Goal: Navigation & Orientation: Find specific page/section

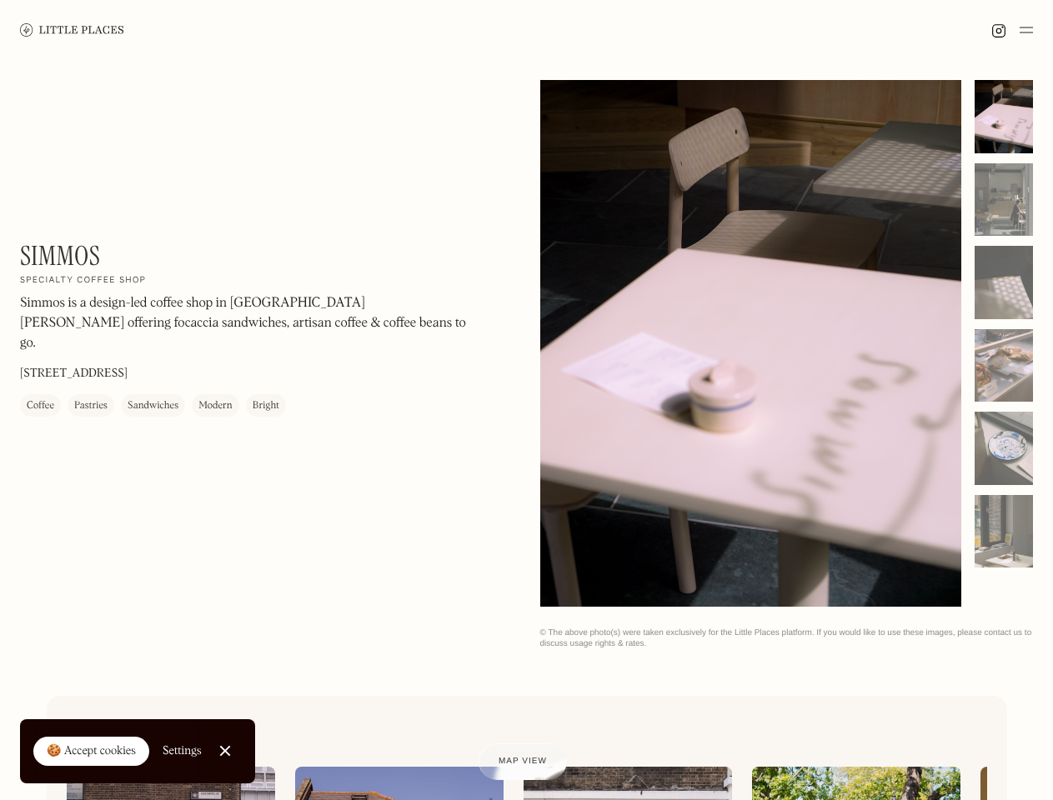
click at [1026, 30] on img at bounding box center [1025, 30] width 13 height 20
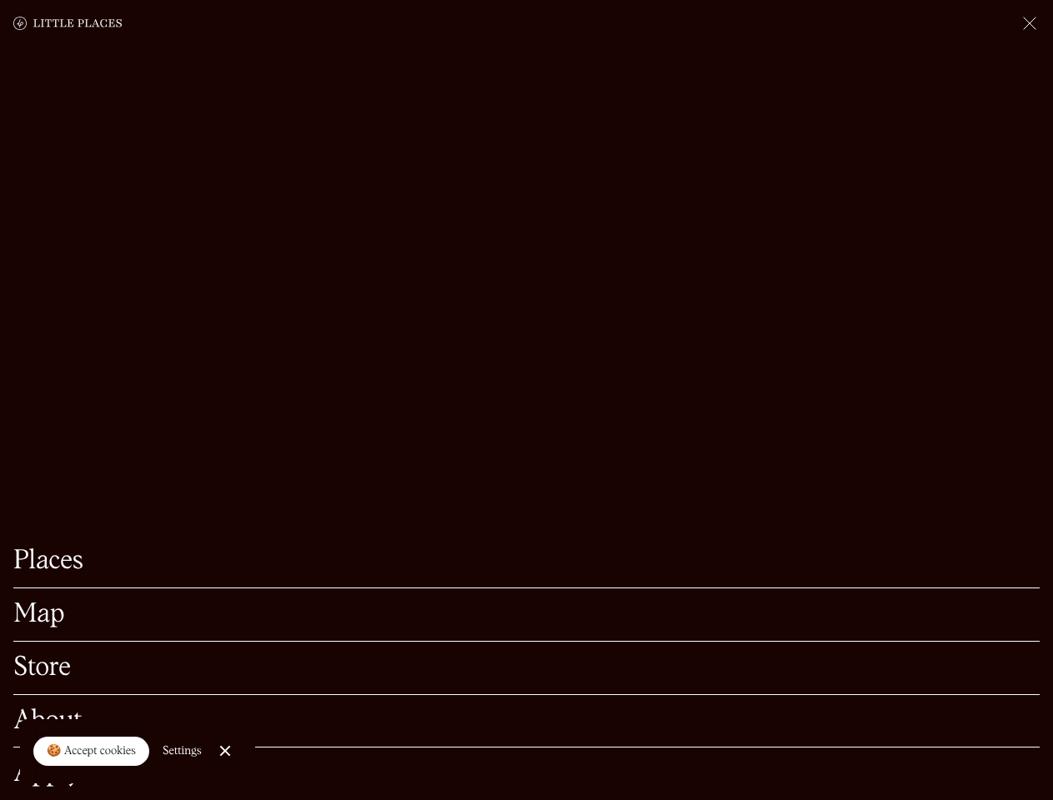
click at [92, 752] on div "🍪 Accept cookies" at bounding box center [91, 751] width 89 height 17
checkbox input "true"
click at [183, 751] on div "Settings" at bounding box center [182, 751] width 39 height 12
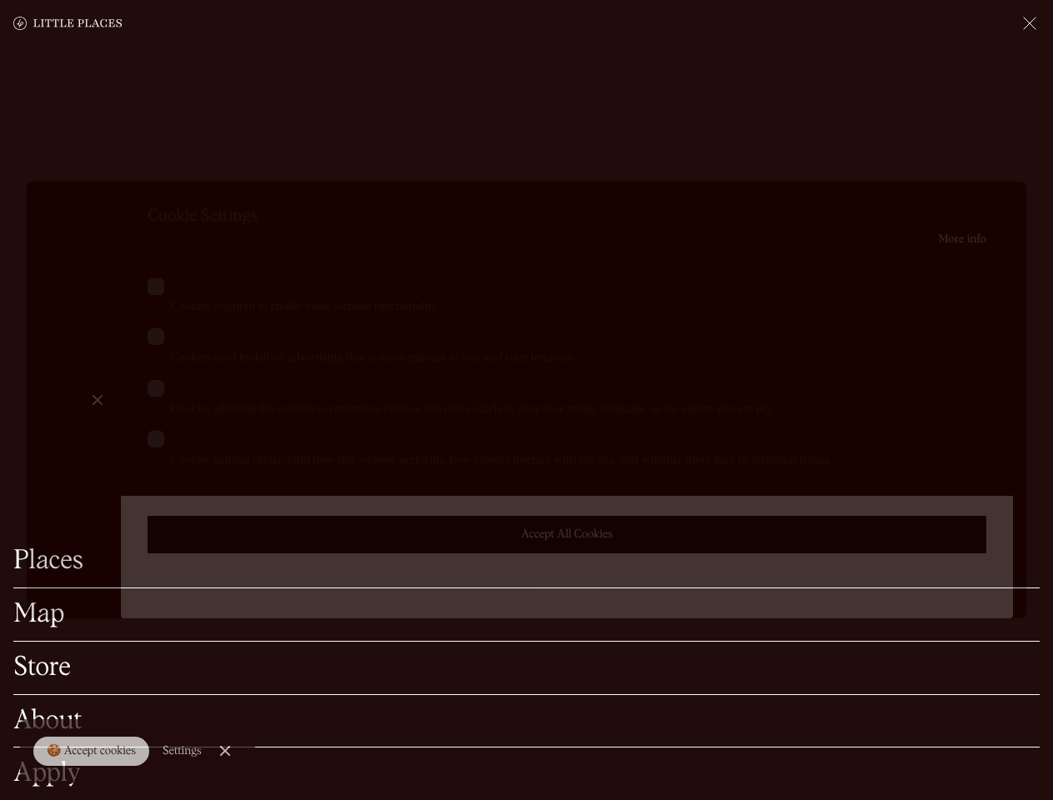
click at [226, 751] on div at bounding box center [526, 400] width 1053 height 800
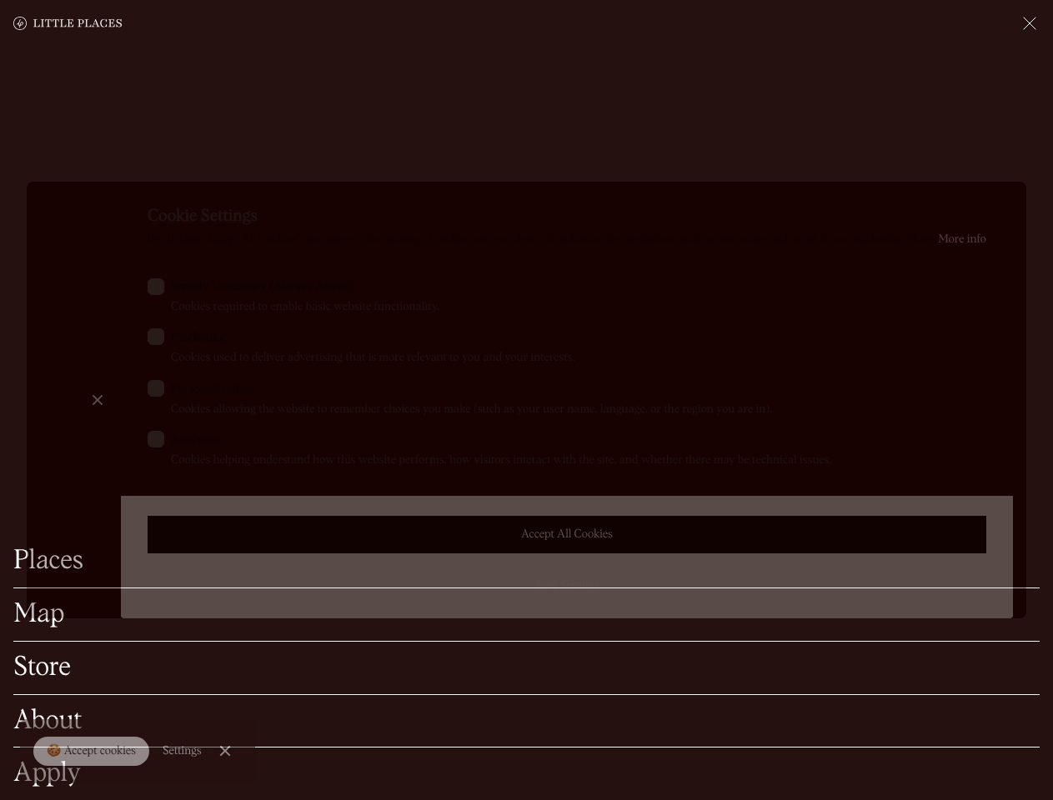
click at [751, 345] on label "Marketing Cookies used to deliver advertising that is more relevant to you and …" at bounding box center [567, 347] width 838 height 38
click at [182, 339] on input "Marketing Cookies used to deliver advertising that is more relevant to you and …" at bounding box center [176, 333] width 11 height 11
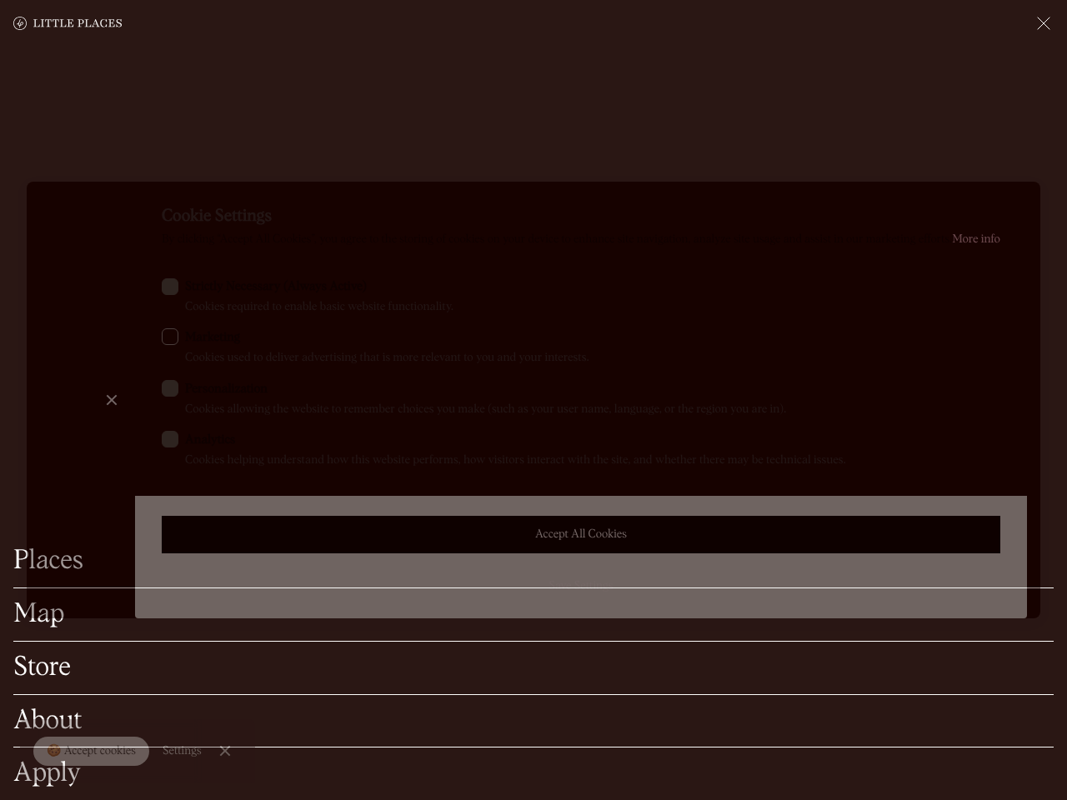
click at [751, 343] on label "Marketing Cookies used to deliver advertising that is more relevant to you and …" at bounding box center [581, 347] width 838 height 38
click at [196, 339] on input "Marketing Cookies used to deliver advertising that is more relevant to you and …" at bounding box center [190, 333] width 11 height 11
checkbox input "true"
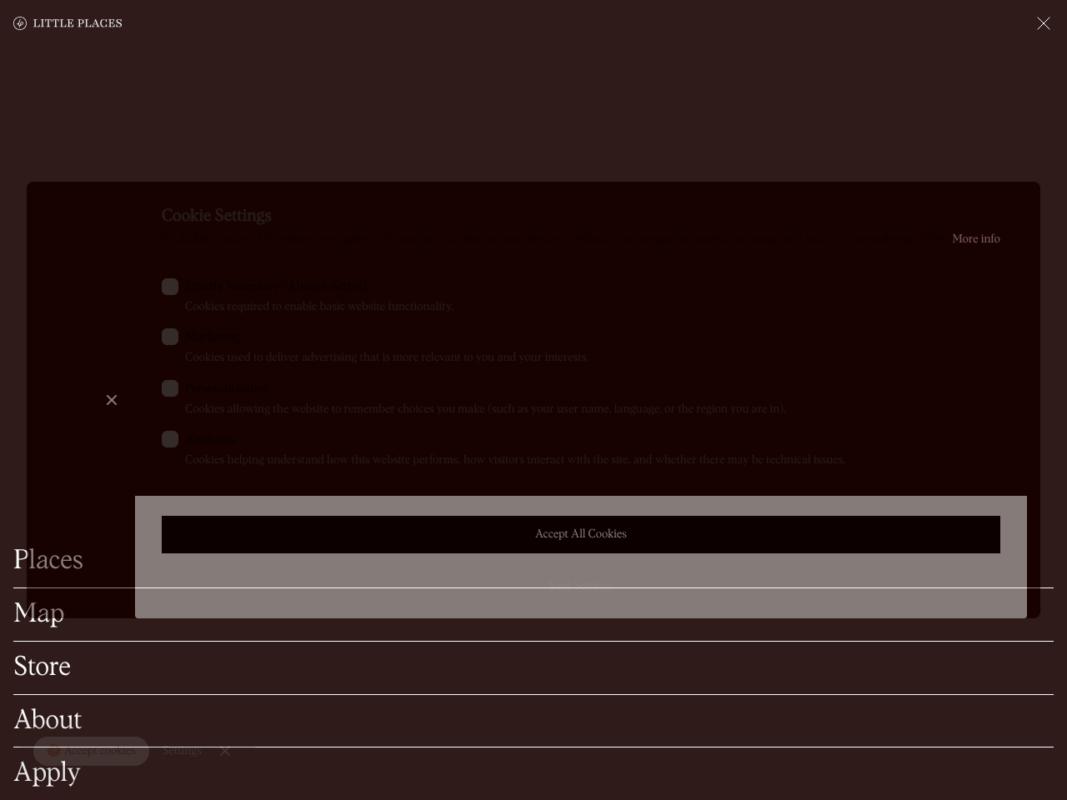
click at [1003, 117] on div at bounding box center [533, 400] width 1067 height 800
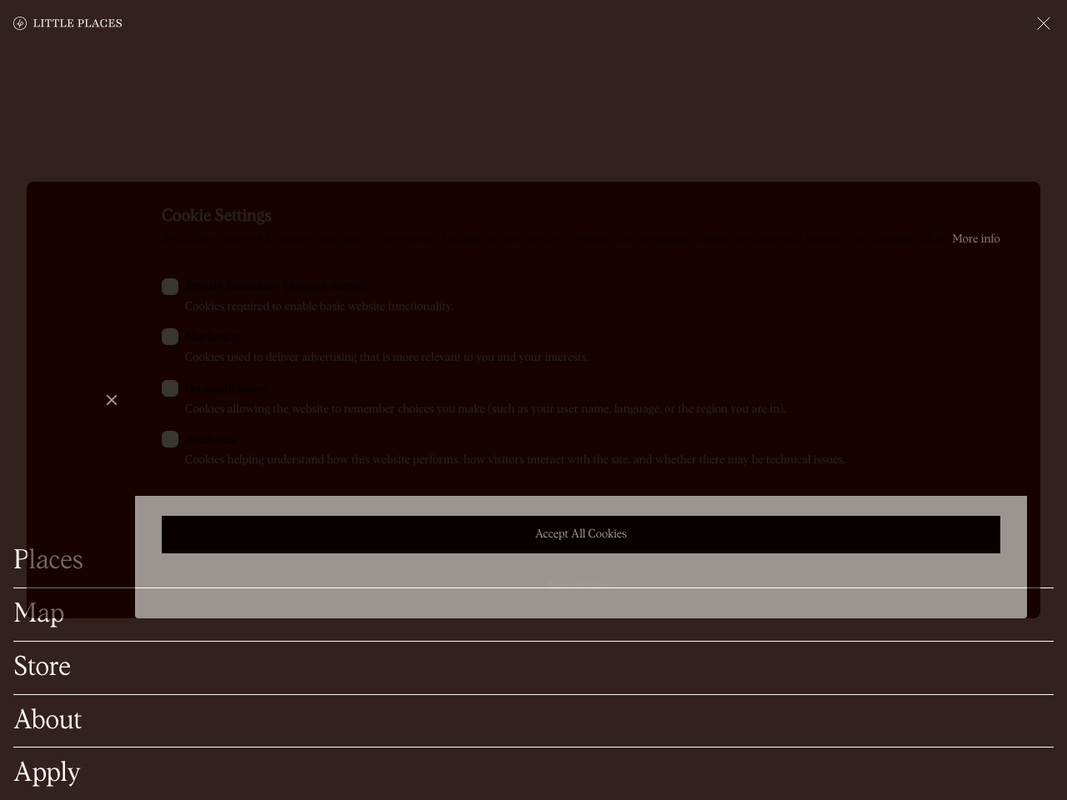
click at [1003, 200] on div "Cookie Settings By clicking “Accept All Cookies”, you agree to the storing of c…" at bounding box center [581, 400] width 892 height 437
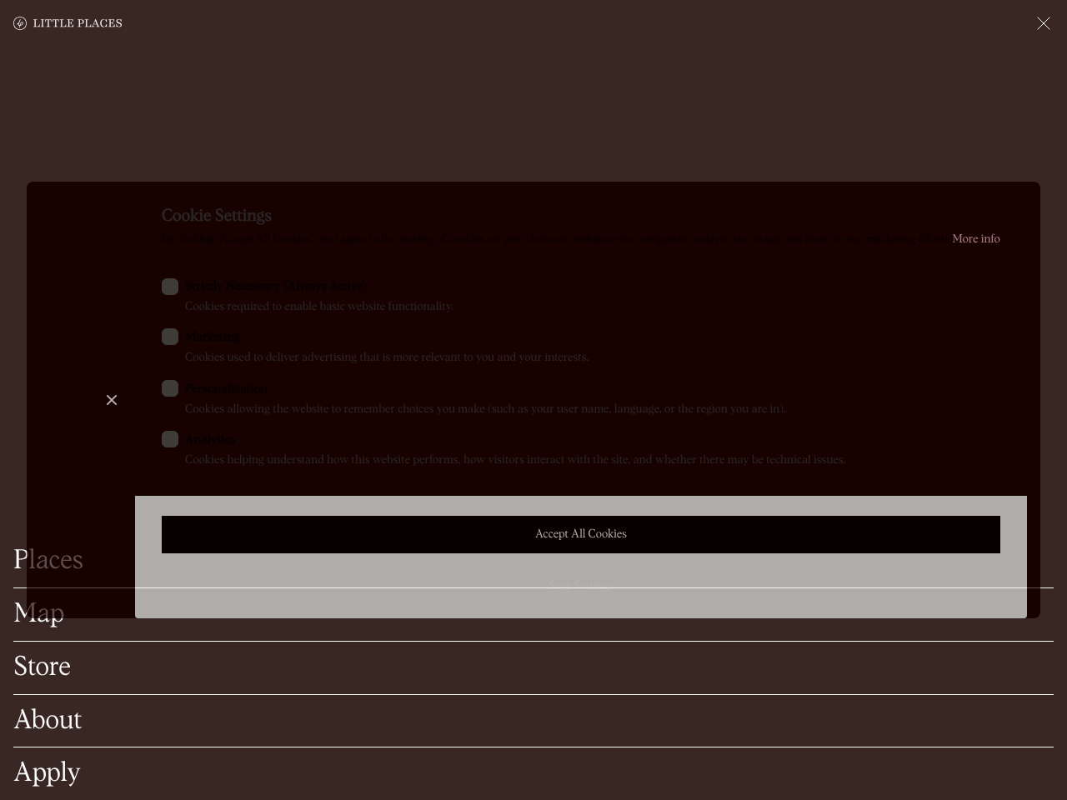
click at [1003, 283] on div "Cookie Settings By clicking “Accept All Cookies”, you agree to the storing of c…" at bounding box center [581, 400] width 892 height 437
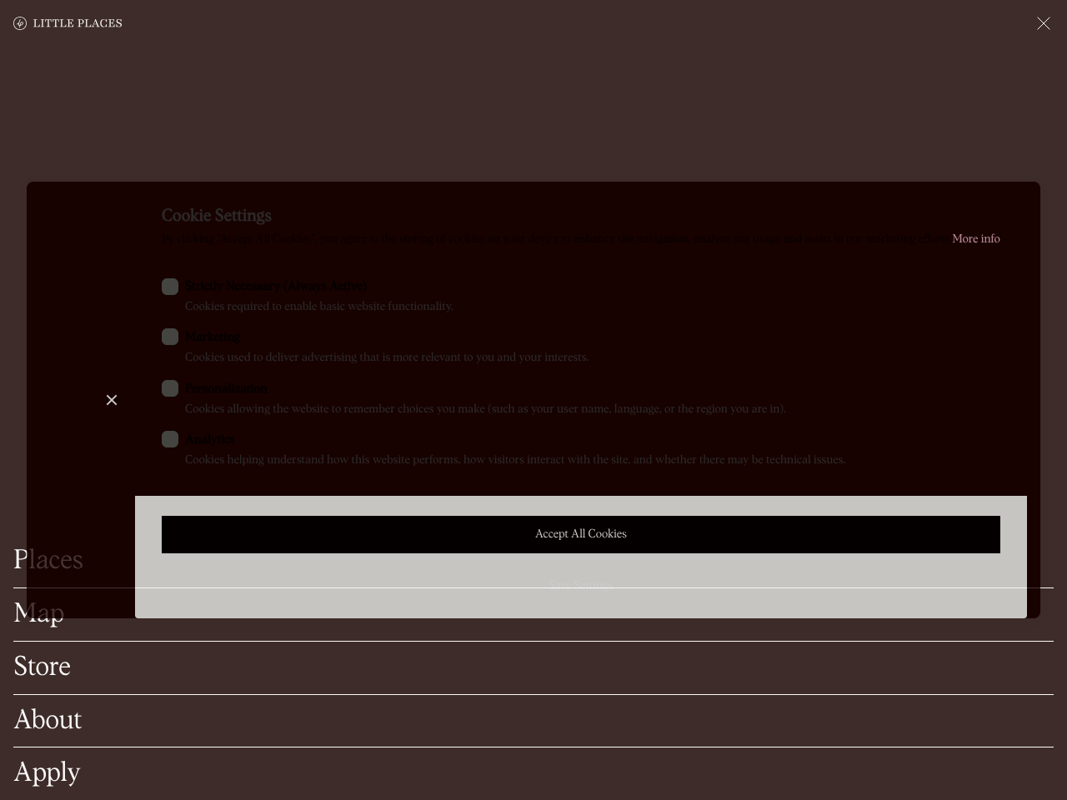
click at [1003, 366] on div "Cookie Settings By clicking “Accept All Cookies”, you agree to the storing of c…" at bounding box center [581, 400] width 892 height 437
